Goal: Navigation & Orientation: Find specific page/section

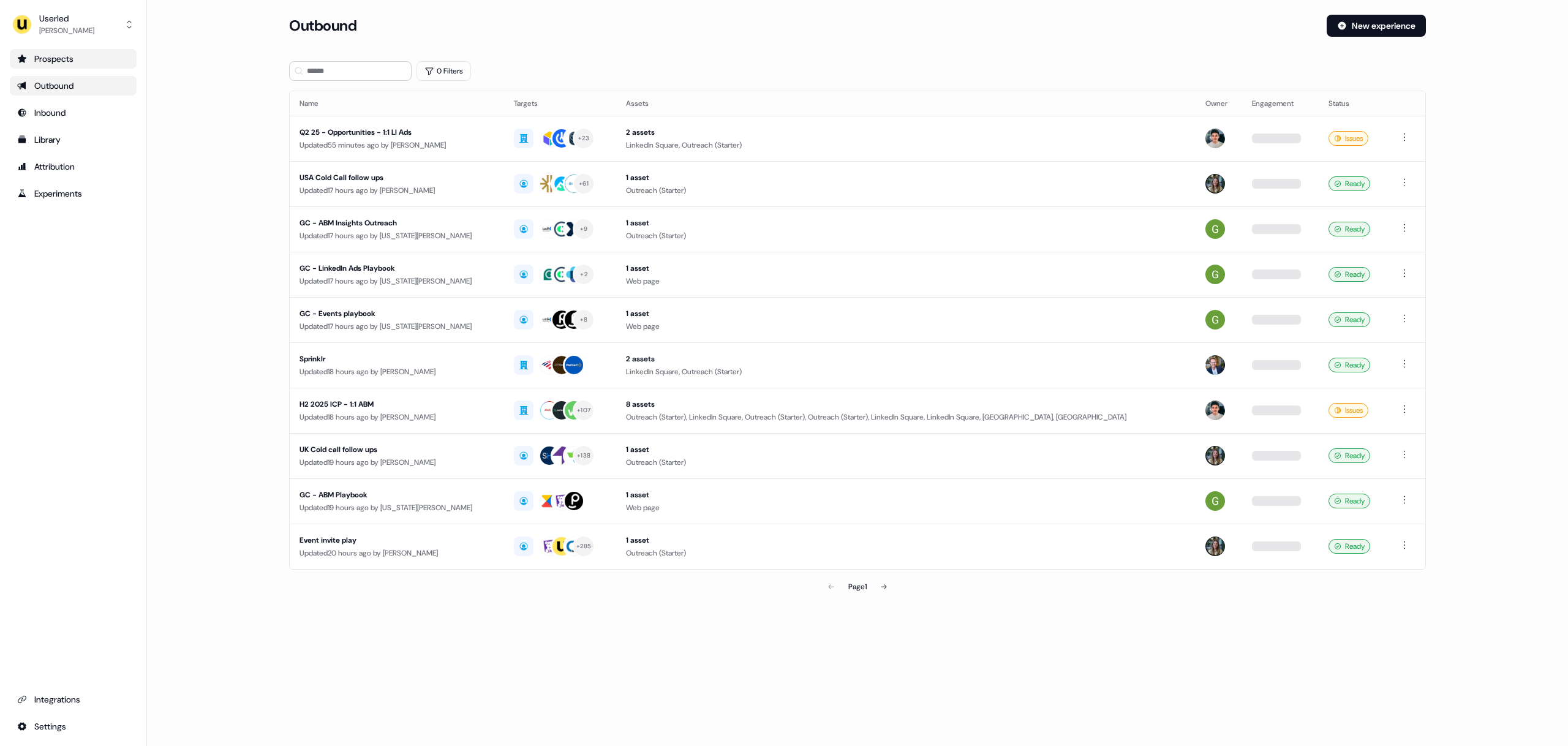
click at [92, 64] on div "Prospects" at bounding box center [73, 59] width 112 height 12
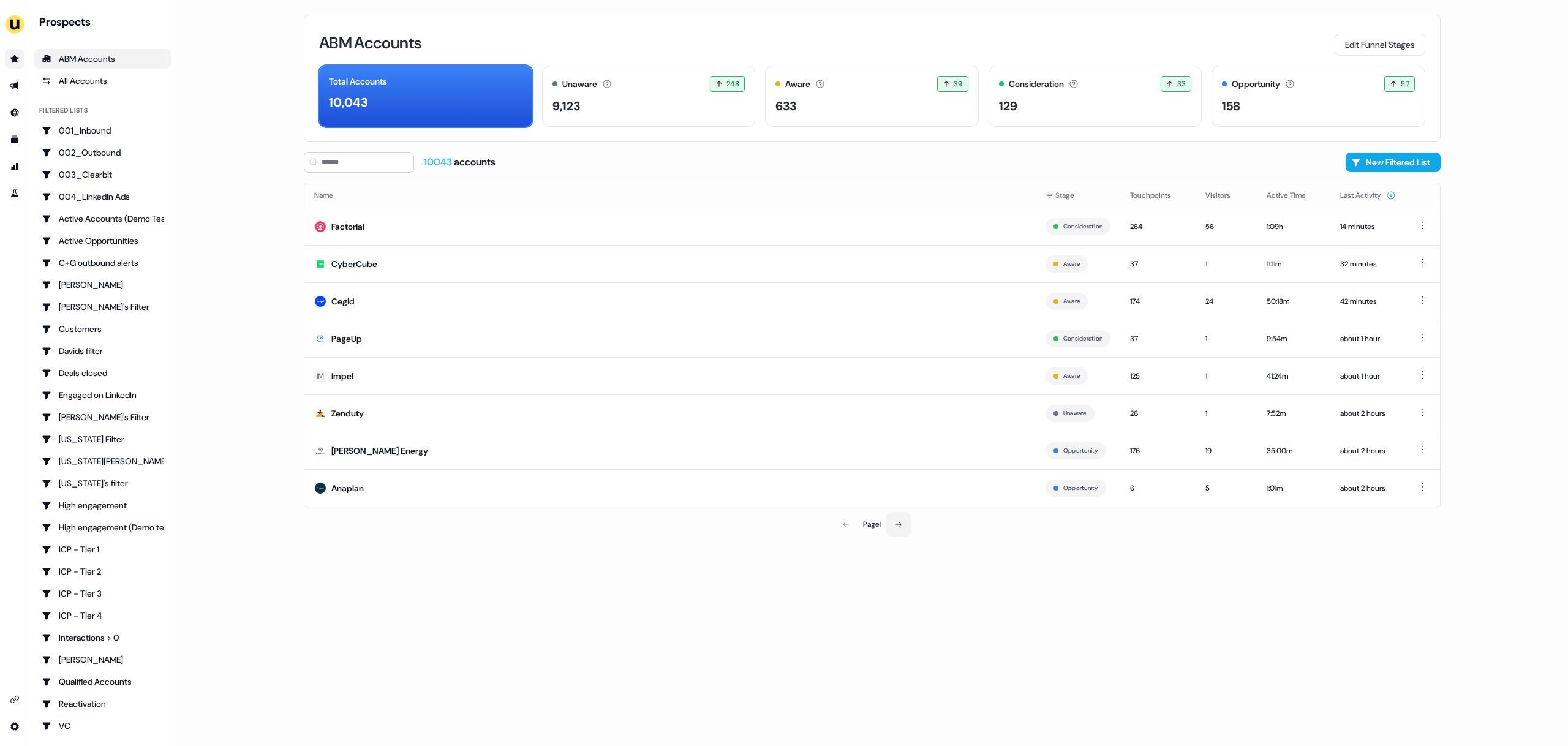
click at [886, 524] on div "Page 1" at bounding box center [872, 525] width 372 height 24
click at [891, 521] on button at bounding box center [898, 525] width 24 height 24
click at [846, 525] on icon at bounding box center [845, 524] width 7 height 7
click at [904, 525] on button at bounding box center [898, 525] width 24 height 24
click at [904, 525] on icon at bounding box center [899, 524] width 7 height 7
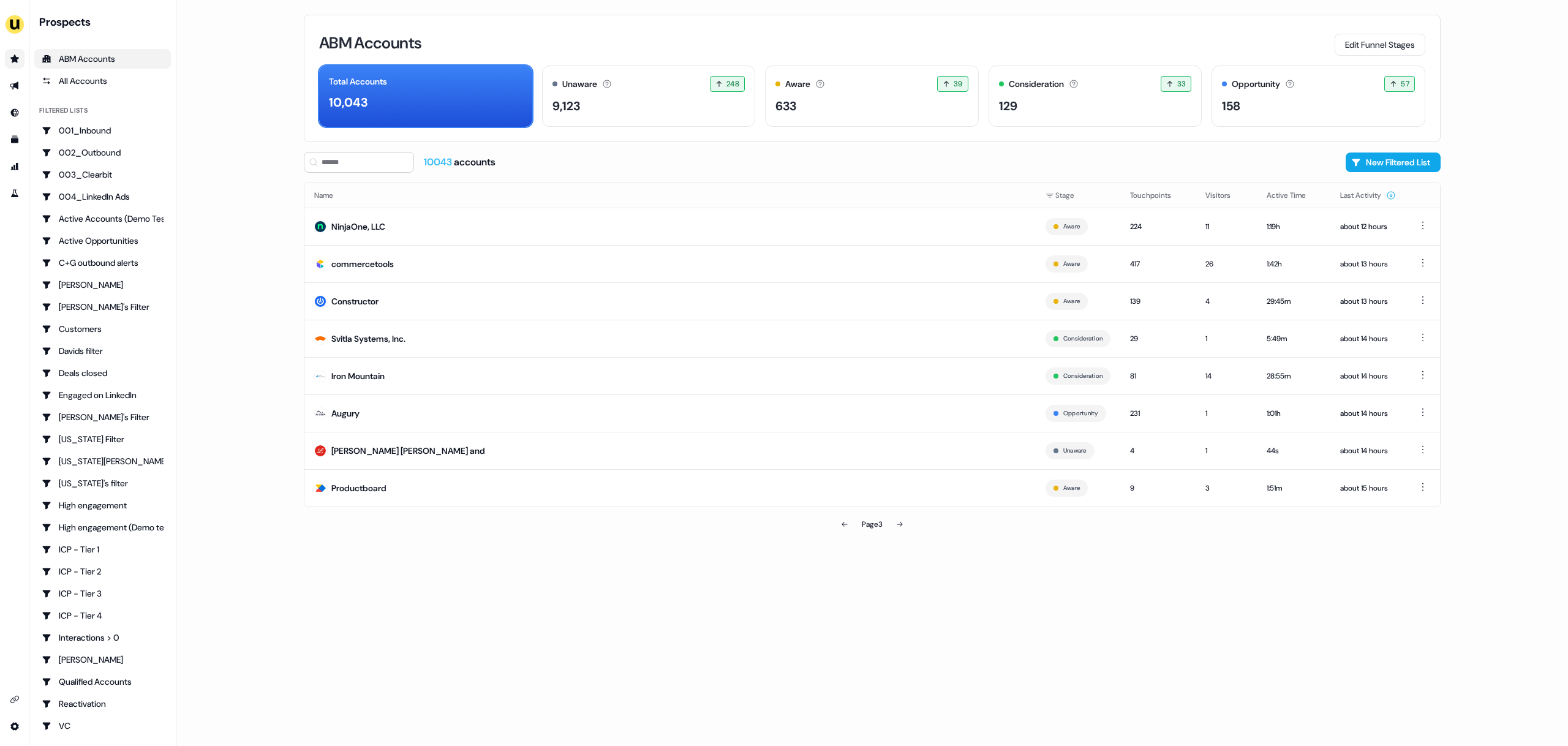
click at [898, 522] on icon at bounding box center [899, 524] width 7 height 7
click at [899, 526] on icon at bounding box center [899, 524] width 7 height 7
click at [849, 517] on button at bounding box center [844, 525] width 24 height 24
click at [849, 525] on button at bounding box center [844, 525] width 24 height 24
click at [849, 524] on button at bounding box center [844, 525] width 24 height 24
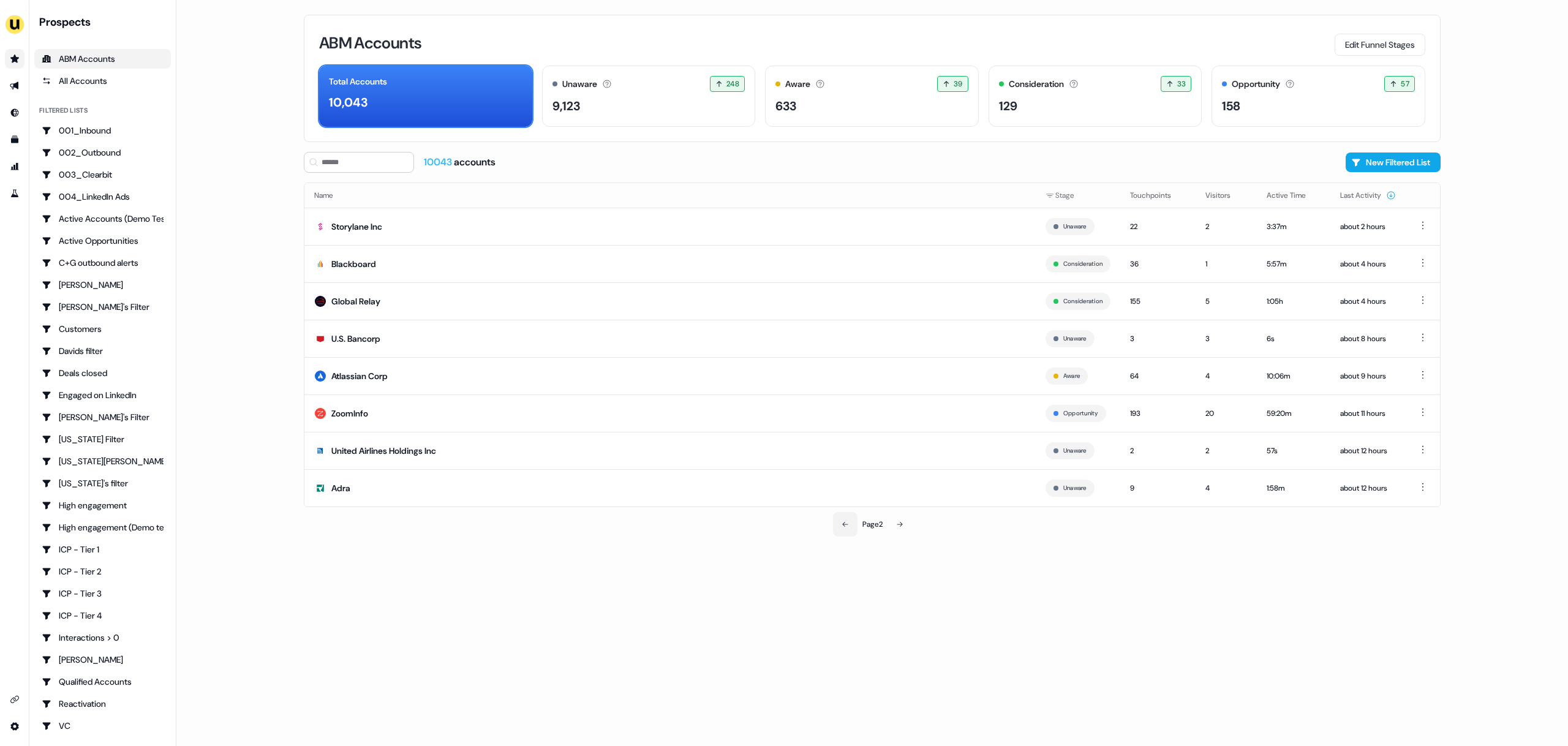
click at [849, 522] on button at bounding box center [845, 525] width 24 height 24
click at [847, 524] on div "Page 1" at bounding box center [872, 525] width 372 height 24
